Goal: Navigation & Orientation: Find specific page/section

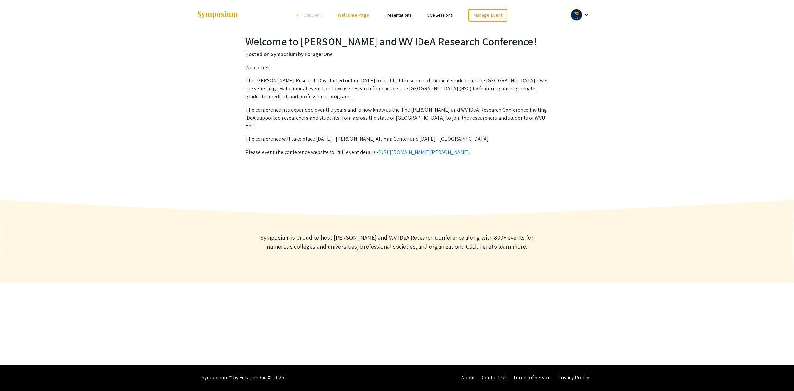
click at [585, 17] on mat-icon "keyboard_arrow_down" at bounding box center [587, 15] width 8 height 8
click at [581, 33] on button "My Account" at bounding box center [584, 33] width 41 height 16
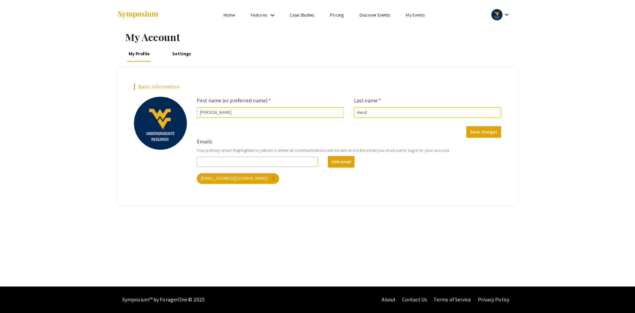
drag, startPoint x: 694, startPoint y: 0, endPoint x: 402, endPoint y: 227, distance: 369.9
click at [402, 227] on div "My Account My Profile Settings Basic information add_a_photo Click to update pr…" at bounding box center [317, 158] width 635 height 257
click at [417, 16] on link "My Events" at bounding box center [415, 15] width 19 height 6
click at [416, 31] on button "Events I've organized" at bounding box center [426, 30] width 57 height 16
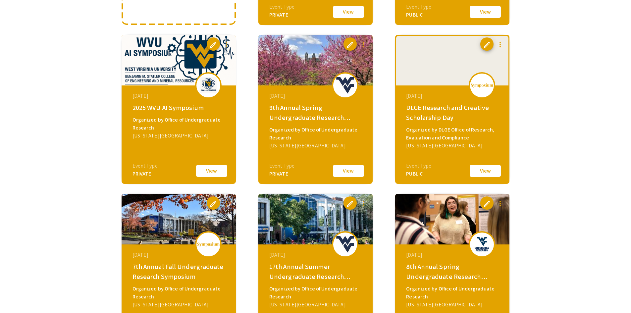
scroll to position [199, 0]
